Goal: Use online tool/utility: Utilize a website feature to perform a specific function

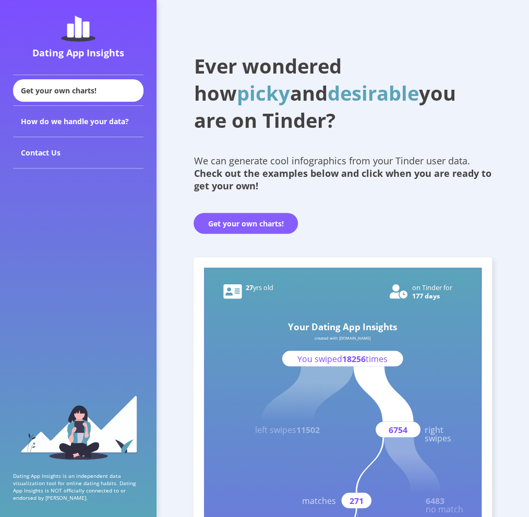
click at [273, 220] on button "Get your own charts!" at bounding box center [246, 223] width 104 height 21
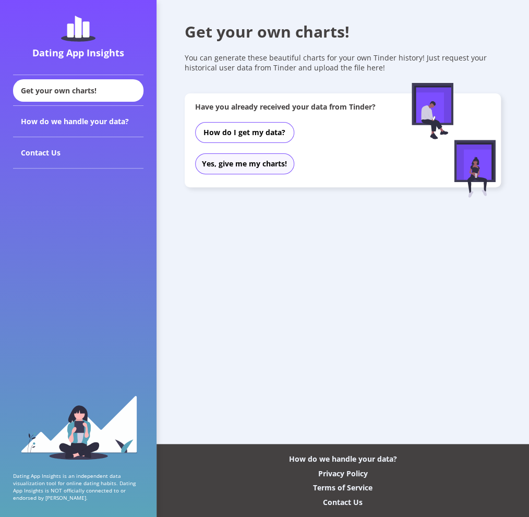
click at [245, 164] on button "Yes, give me my charts!" at bounding box center [244, 163] width 99 height 21
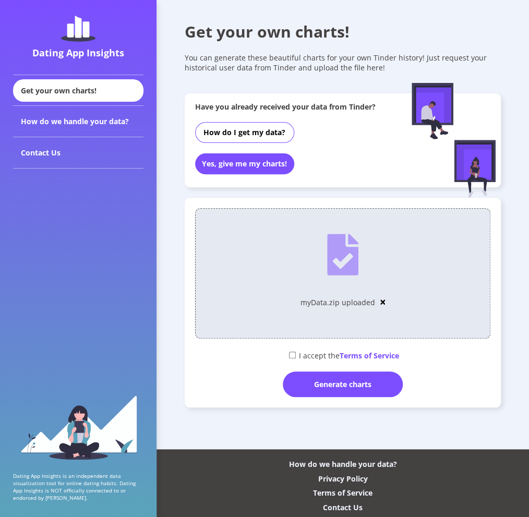
click at [292, 354] on input "checkbox" at bounding box center [292, 355] width 7 height 7
checkbox input "true"
click at [314, 391] on div "Generate charts" at bounding box center [343, 385] width 120 height 26
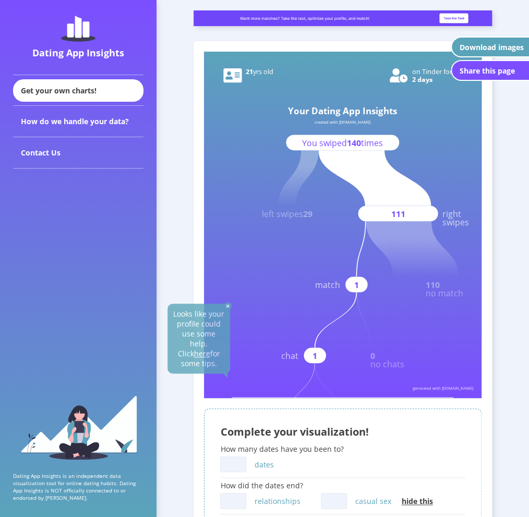
click at [382, 279] on rect at bounding box center [342, 225] width 277 height 346
click at [392, 336] on rect at bounding box center [342, 225] width 277 height 346
click at [225, 303] on img at bounding box center [228, 306] width 8 height 8
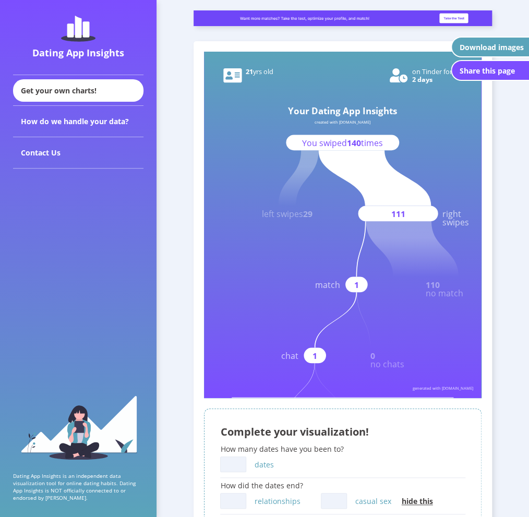
click at [409, 306] on rect at bounding box center [342, 225] width 277 height 346
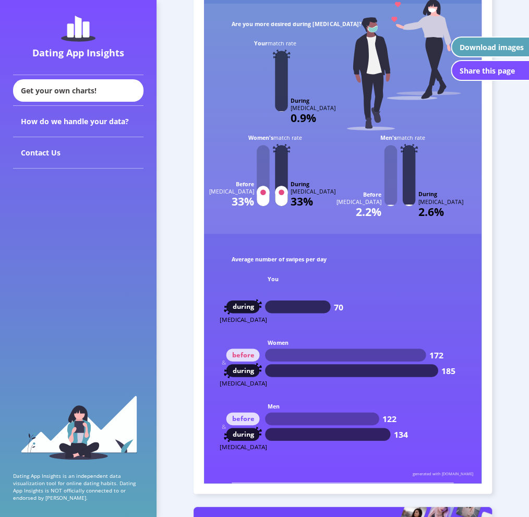
scroll to position [3012, 0]
